Goal: Information Seeking & Learning: Check status

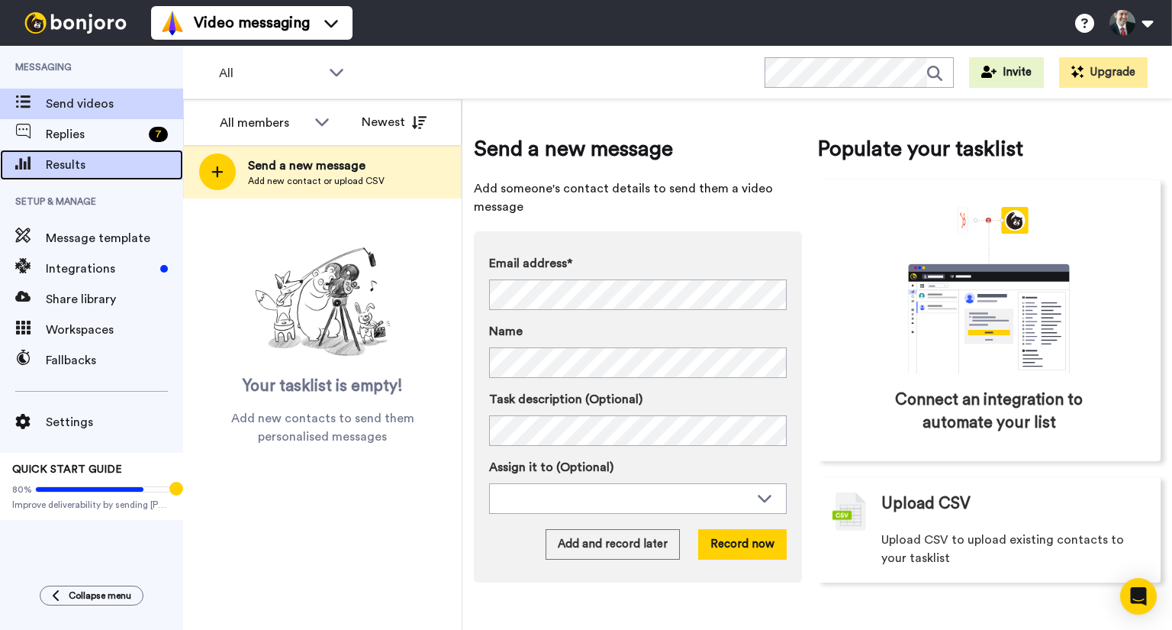
click at [61, 163] on span "Results" at bounding box center [114, 165] width 137 height 18
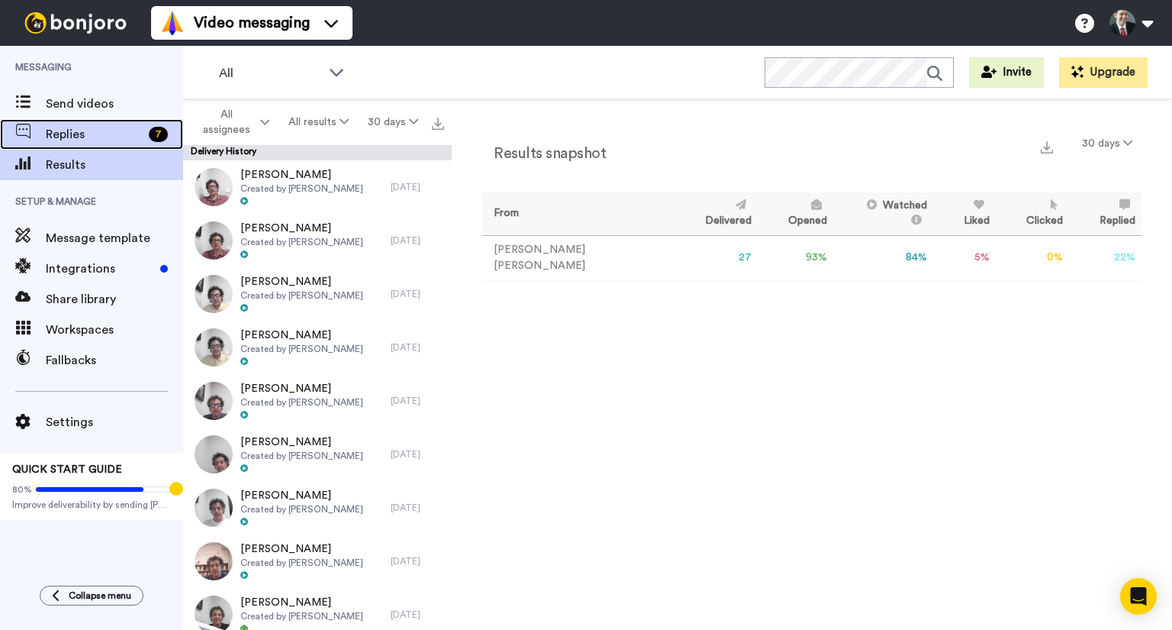
click at [57, 131] on span "Replies" at bounding box center [94, 134] width 97 height 18
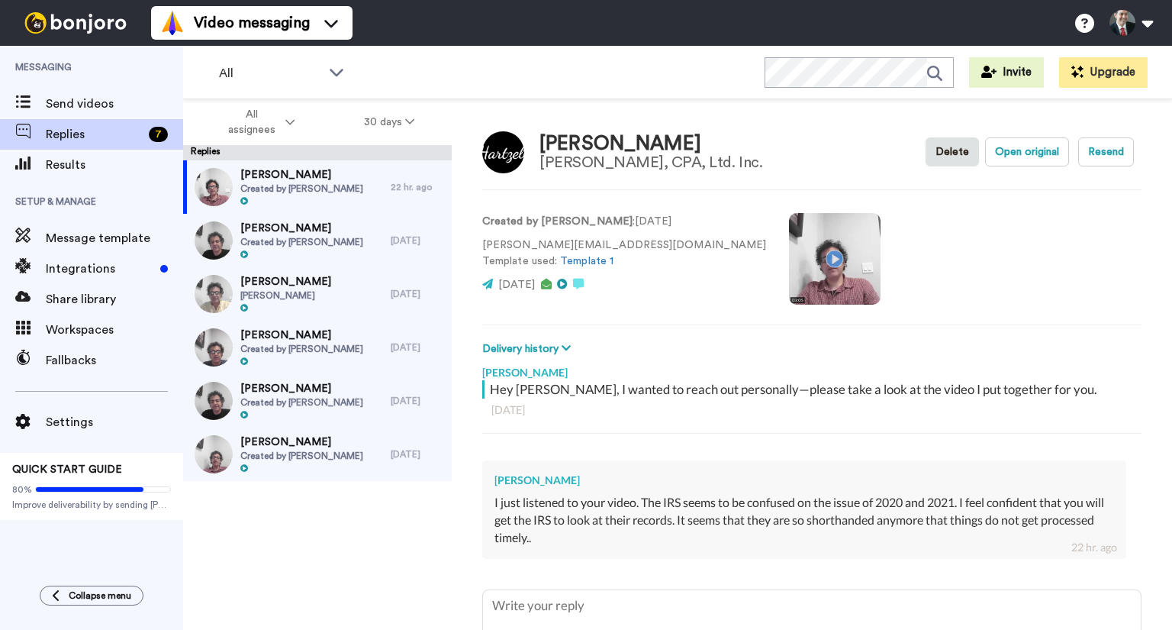
type textarea "x"
